Goal: Navigation & Orientation: Find specific page/section

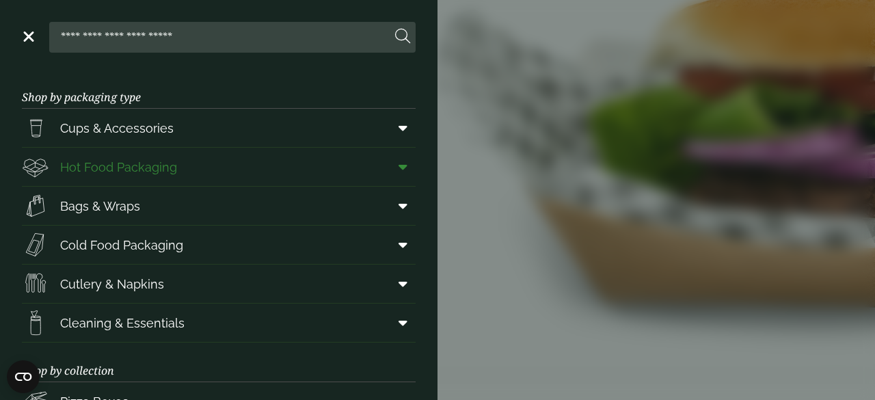
click at [79, 172] on span "Hot Food Packaging" at bounding box center [118, 167] width 117 height 18
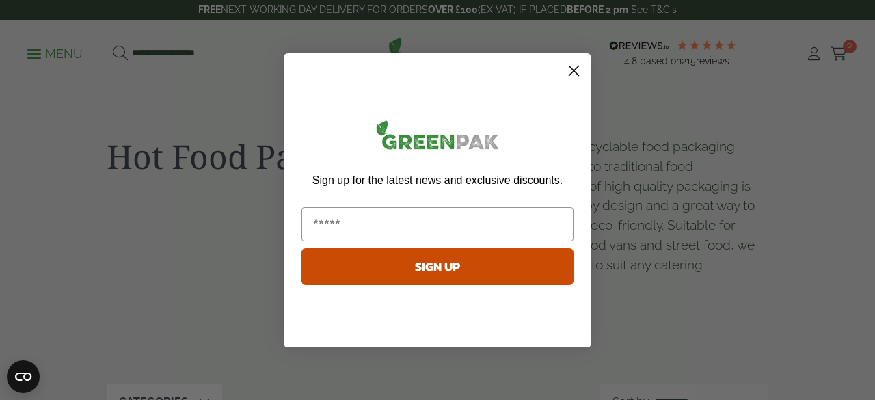
click at [579, 73] on circle "Close dialog" at bounding box center [574, 70] width 23 height 23
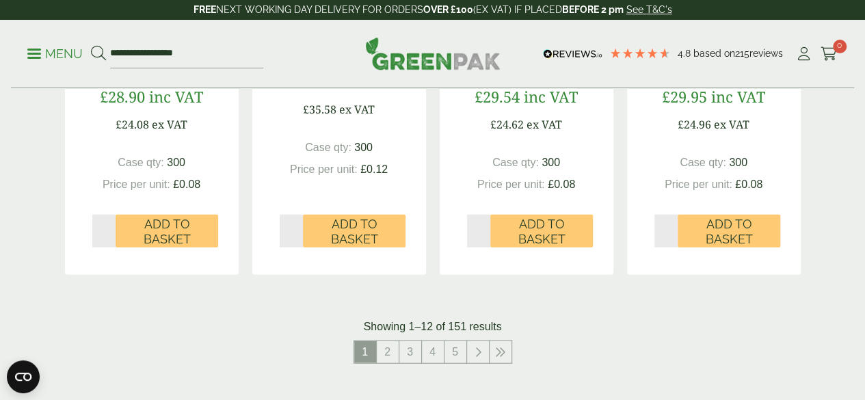
scroll to position [1523, 0]
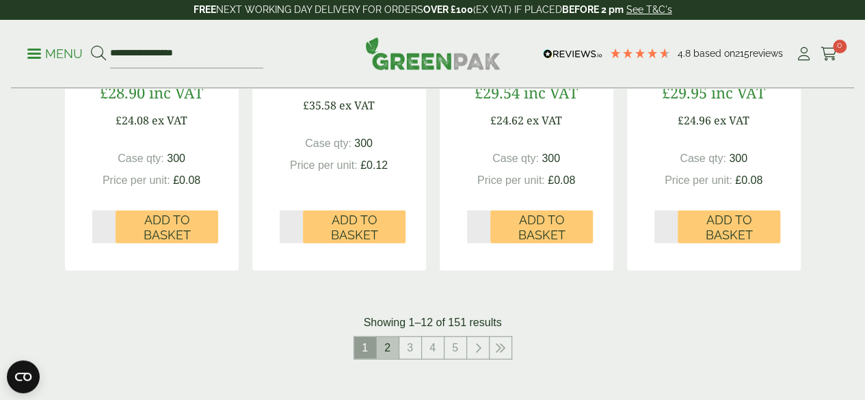
click at [387, 359] on link "2" at bounding box center [388, 348] width 22 height 22
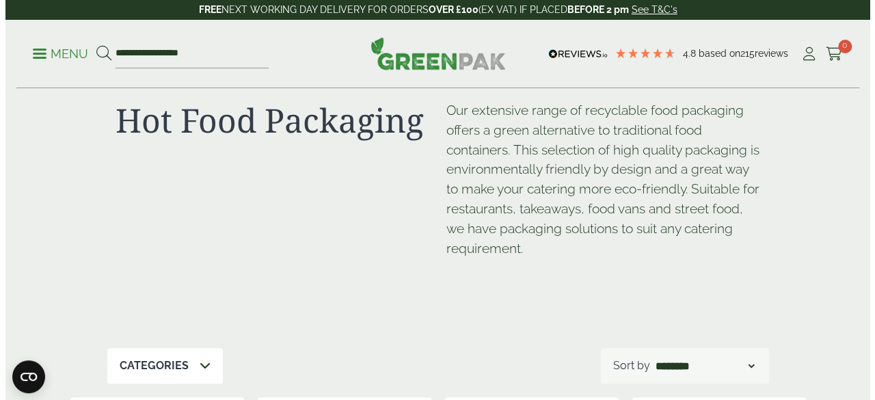
scroll to position [33, 0]
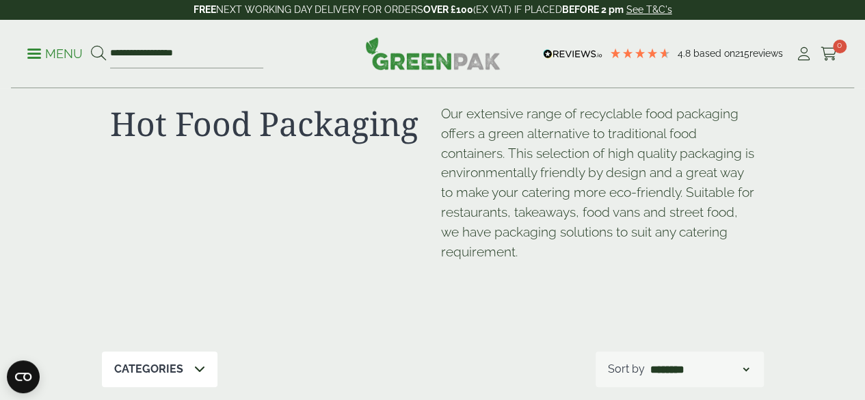
click at [31, 57] on link "Menu" at bounding box center [54, 53] width 55 height 14
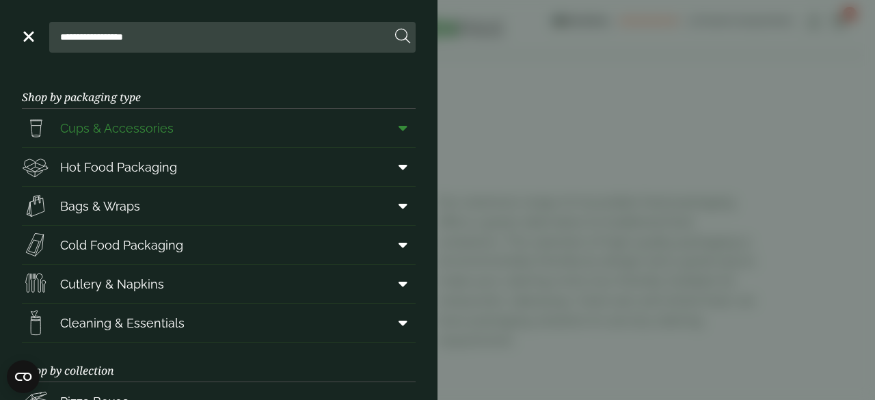
click at [178, 128] on link "Cups & Accessories" at bounding box center [219, 128] width 394 height 38
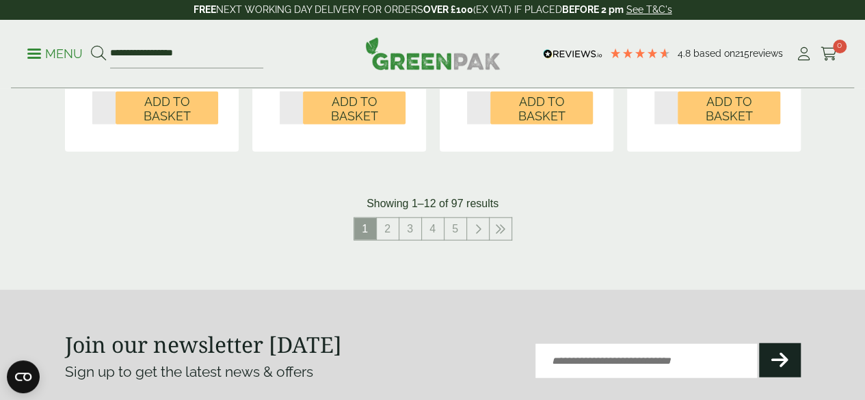
scroll to position [1525, 0]
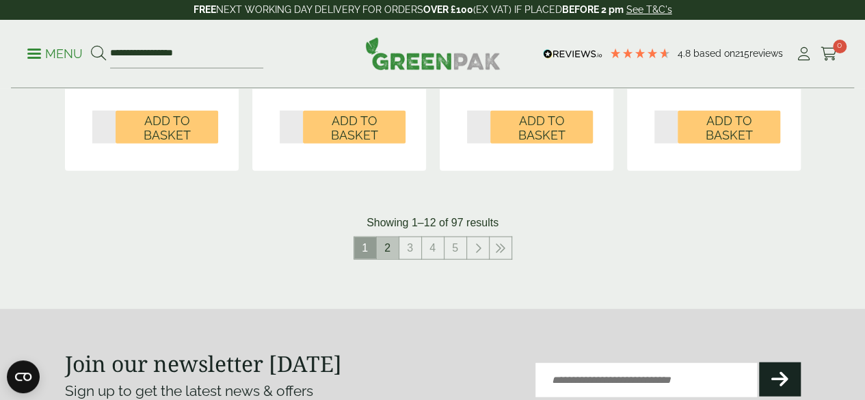
click at [387, 259] on link "2" at bounding box center [388, 248] width 22 height 22
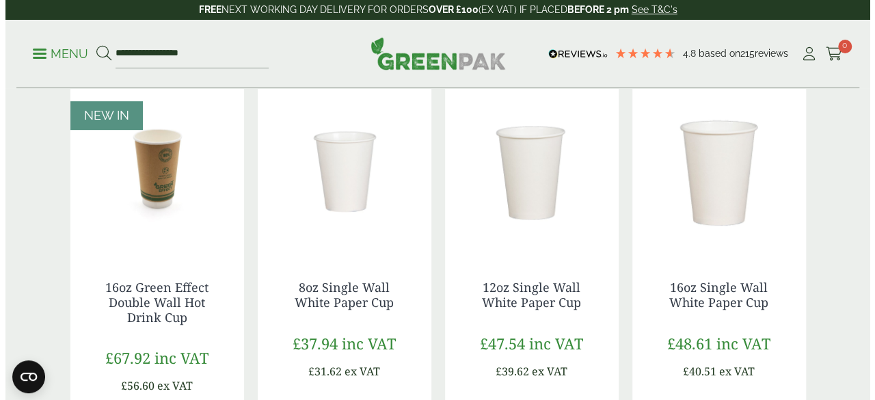
scroll to position [238, 0]
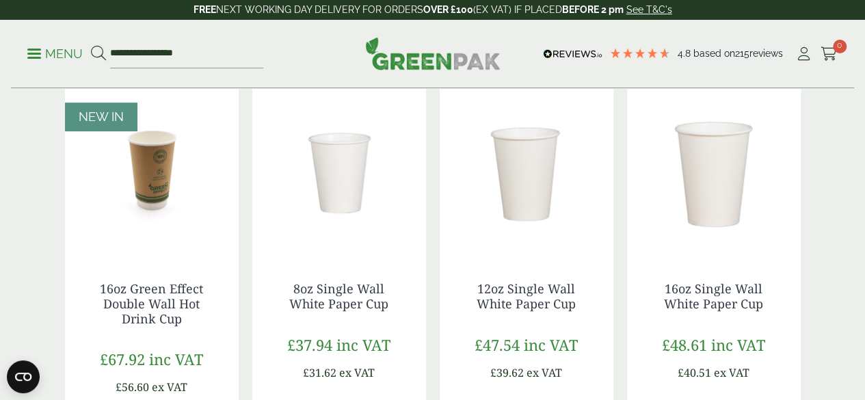
click at [46, 50] on p "Menu" at bounding box center [54, 54] width 55 height 16
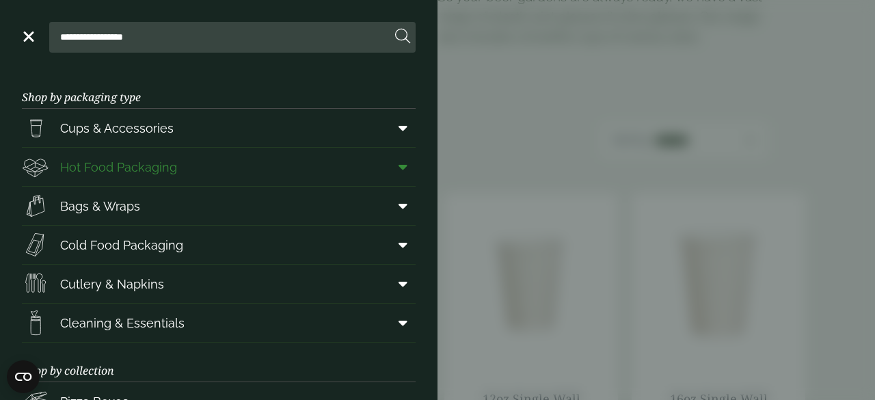
click at [82, 160] on span "Hot Food Packaging" at bounding box center [118, 167] width 117 height 18
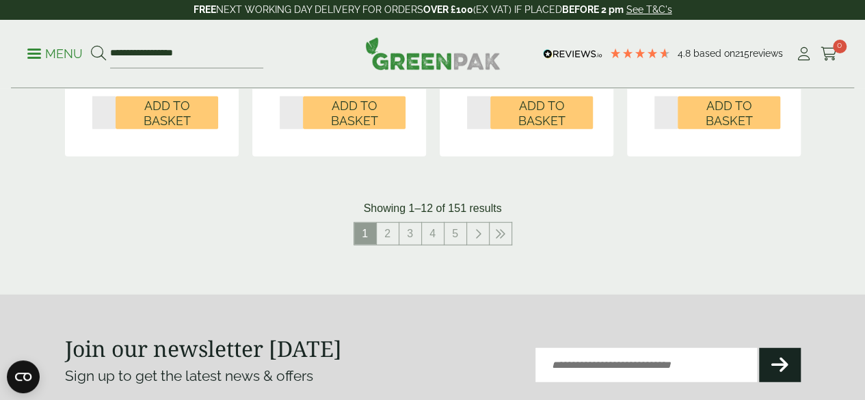
scroll to position [1622, 0]
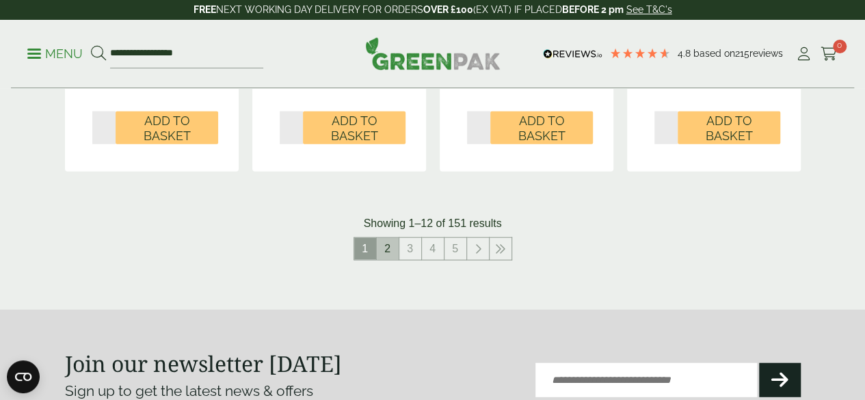
click at [383, 260] on link "2" at bounding box center [388, 249] width 22 height 22
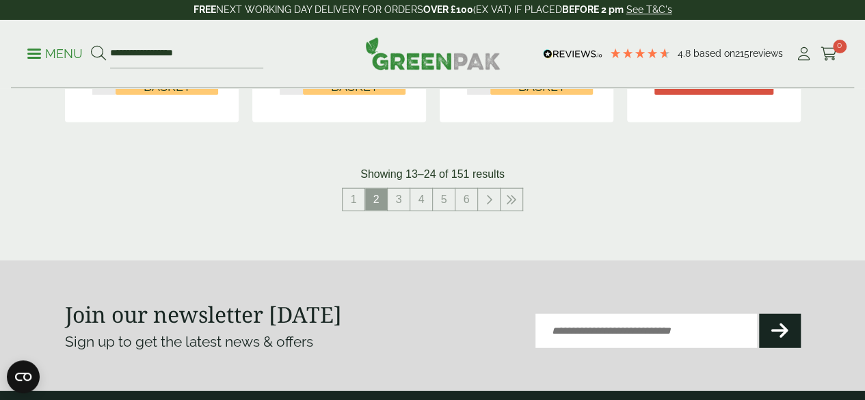
scroll to position [1693, 0]
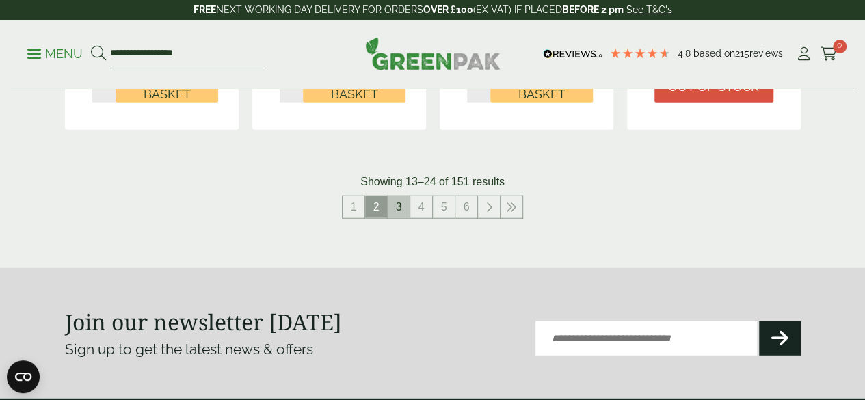
click at [393, 218] on link "3" at bounding box center [399, 207] width 22 height 22
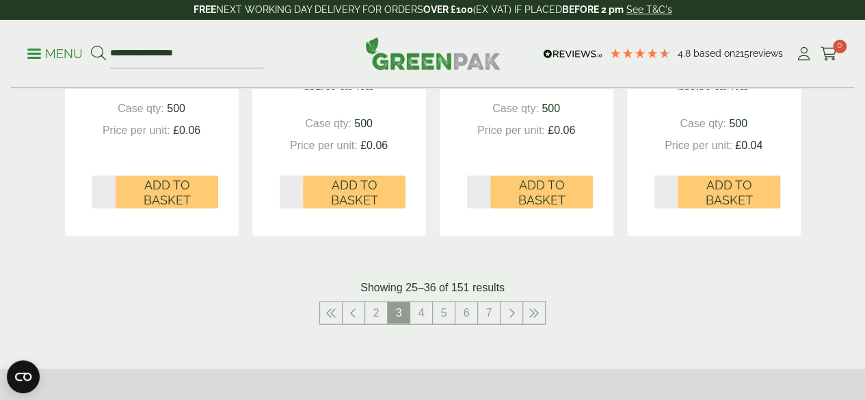
scroll to position [1617, 0]
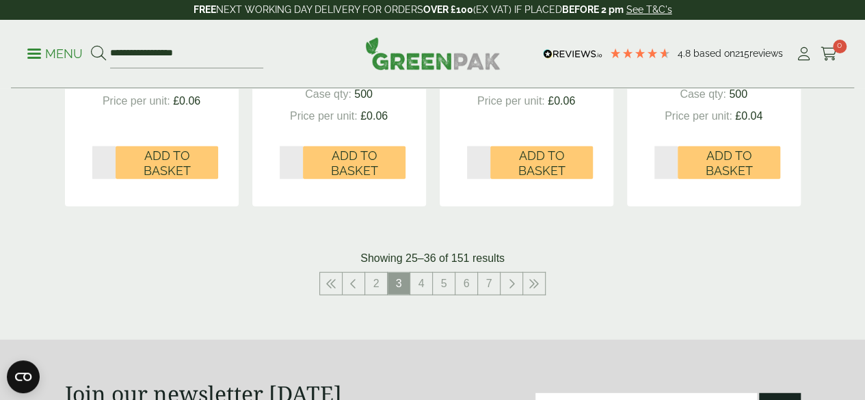
click at [410, 295] on link "4" at bounding box center [421, 284] width 22 height 22
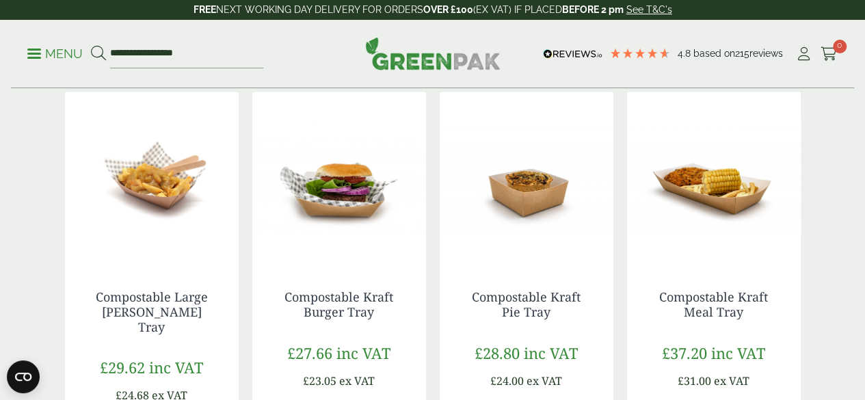
scroll to position [369, 0]
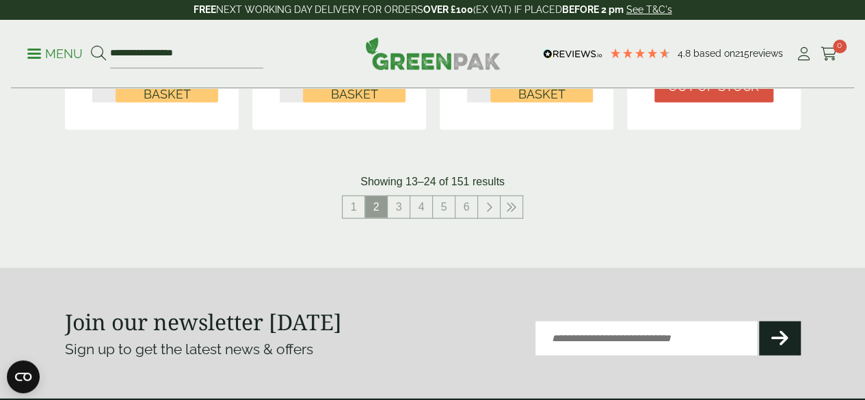
scroll to position [1622, 0]
